Goal: Check status: Verify the current state of an ongoing process or item

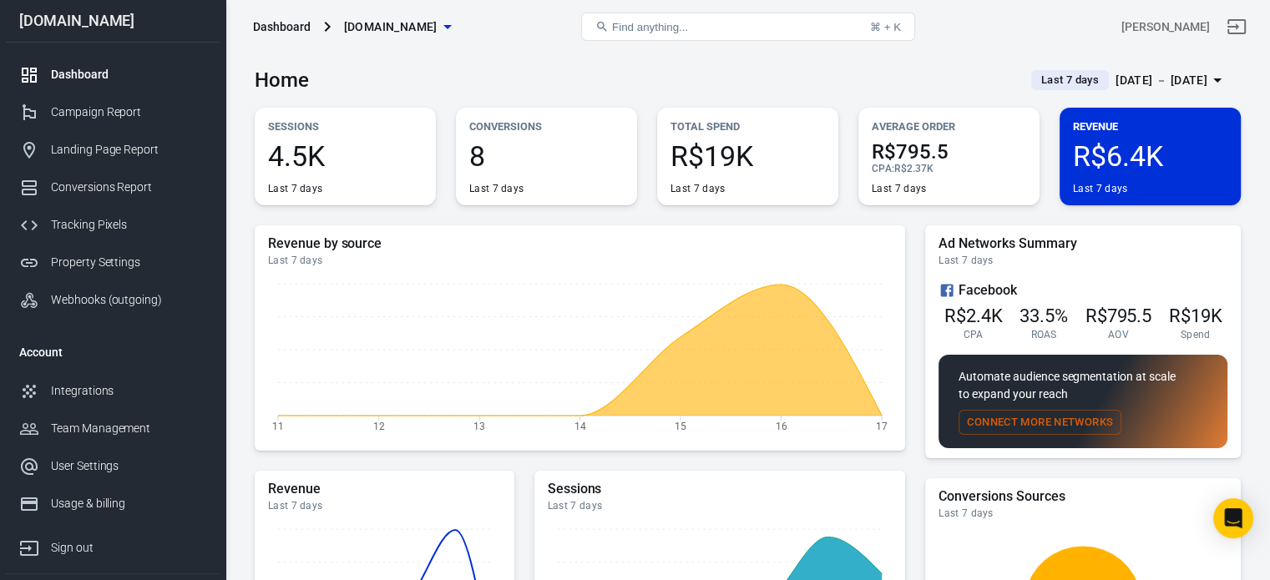
click at [1145, 67] on button "Last 7 days [DATE] － [DATE]" at bounding box center [1129, 81] width 223 height 28
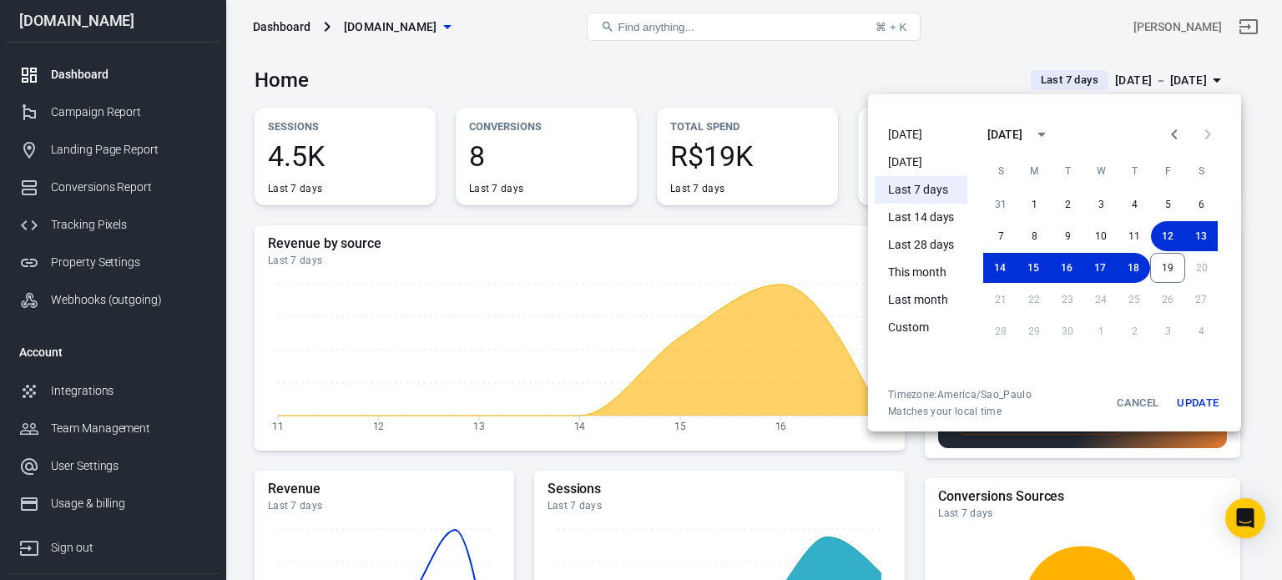
click at [916, 124] on li "[DATE]" at bounding box center [921, 135] width 93 height 28
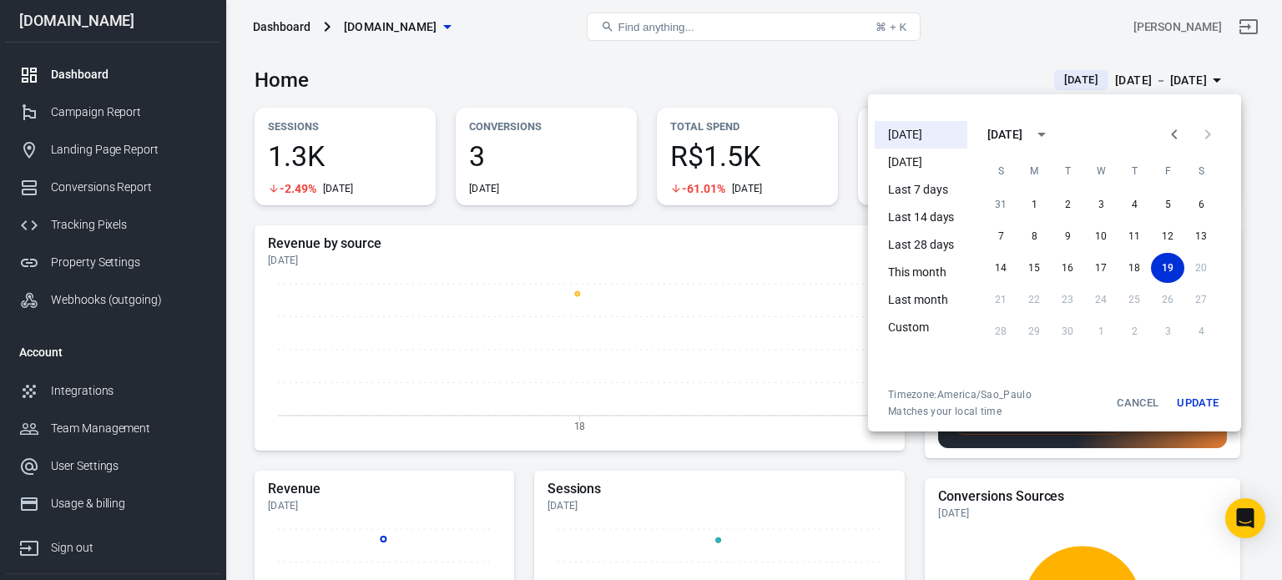
click at [725, 63] on div at bounding box center [641, 290] width 1282 height 580
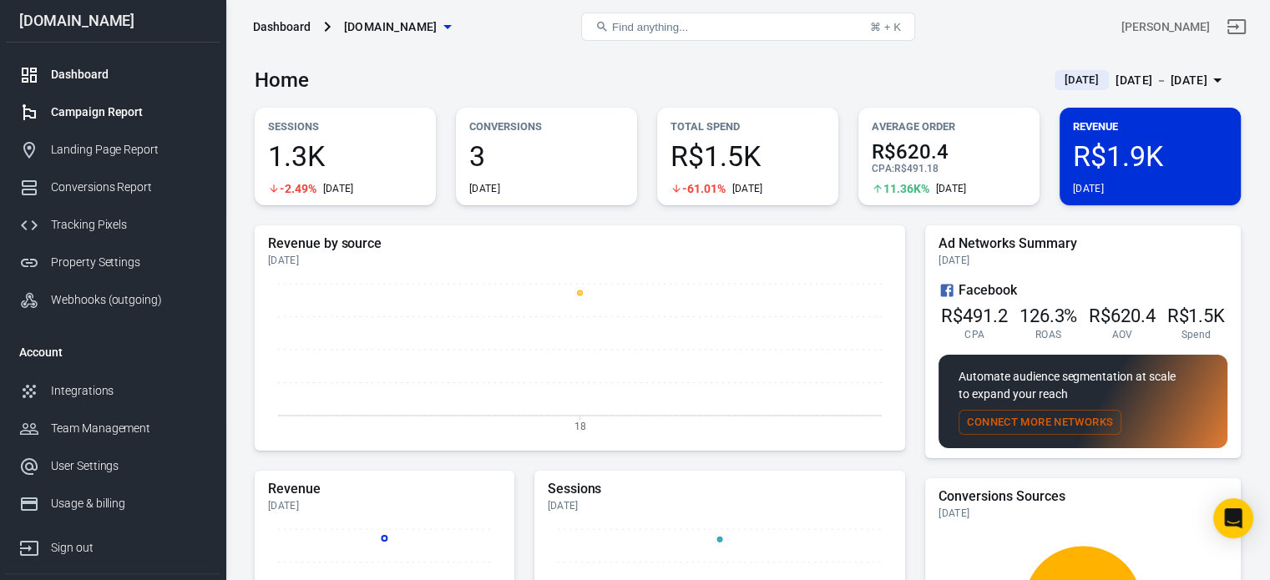
click at [150, 118] on div "Campaign Report" at bounding box center [128, 113] width 155 height 18
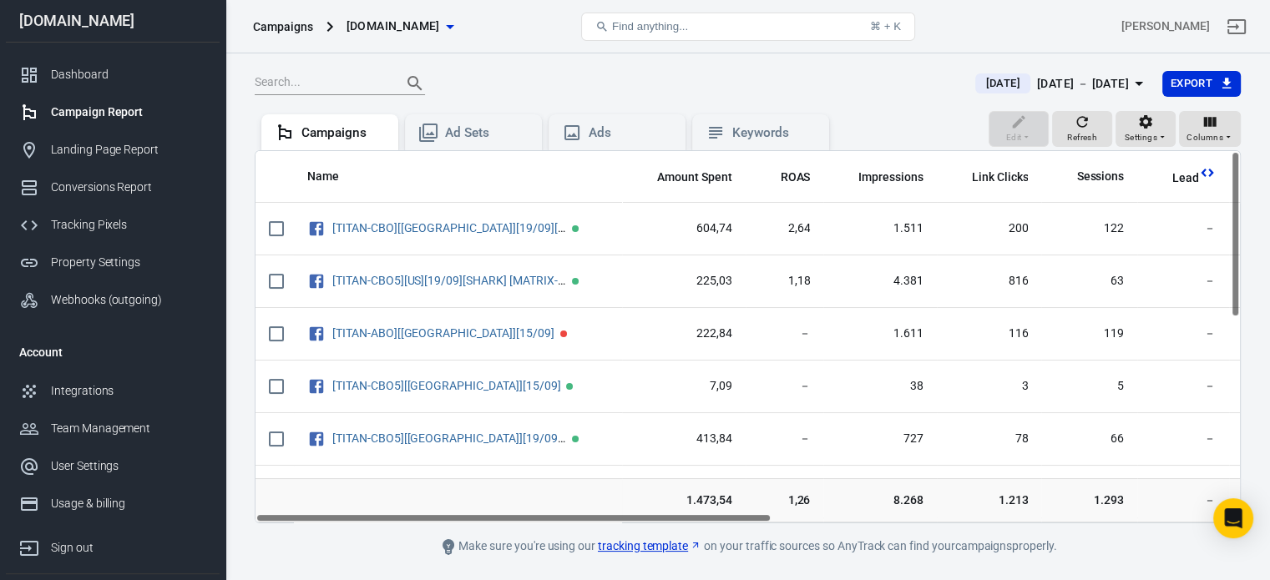
drag, startPoint x: 564, startPoint y: 518, endPoint x: 481, endPoint y: 517, distance: 83.5
click at [481, 517] on div "Name Amount Spent ROAS Impressions Link Clicks Sessions Lead Purchase Revenue A…" at bounding box center [747, 336] width 984 height 371
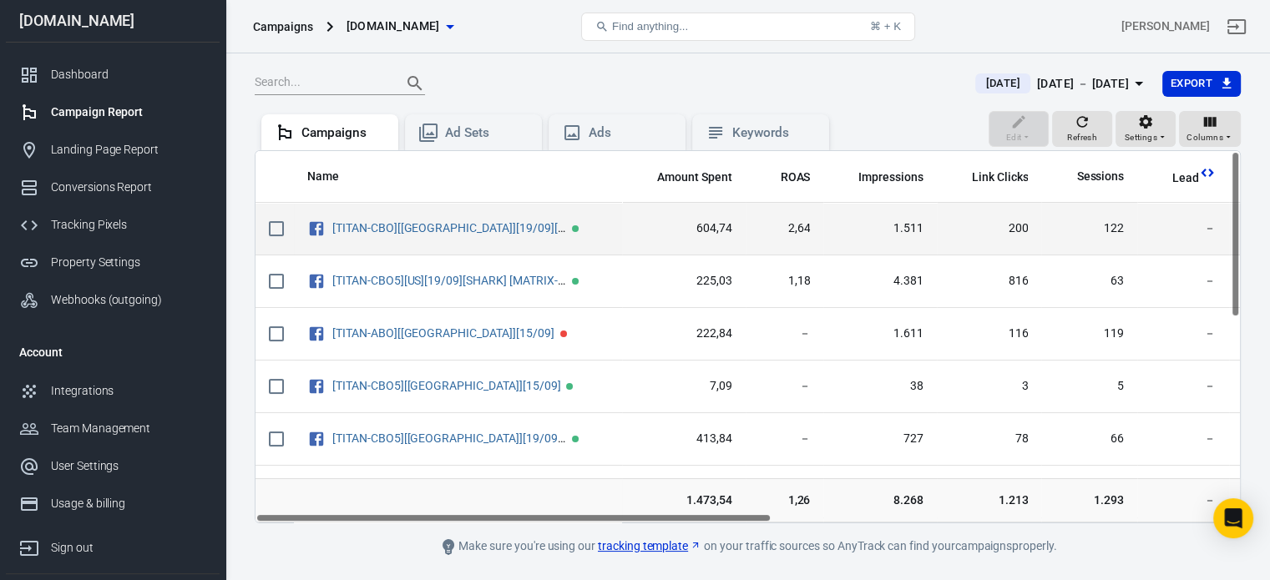
click at [277, 232] on input "scrollable content" at bounding box center [276, 228] width 35 height 35
checkbox input "true"
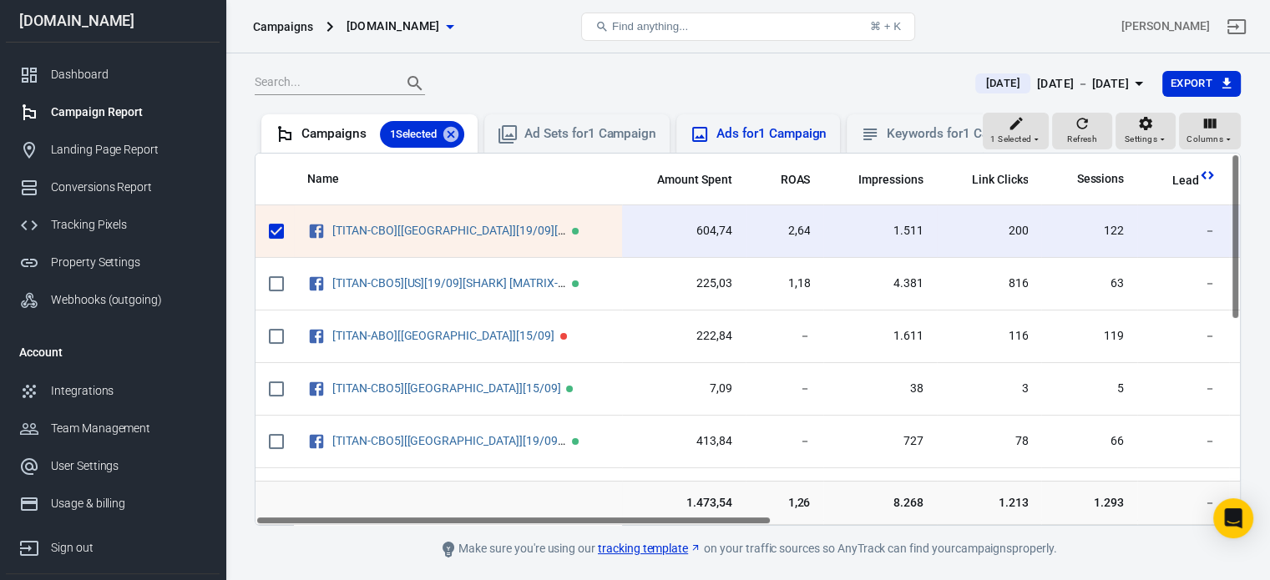
click at [808, 136] on div "Ads for 1 Campaign" at bounding box center [771, 134] width 110 height 18
